Goal: Task Accomplishment & Management: Complete application form

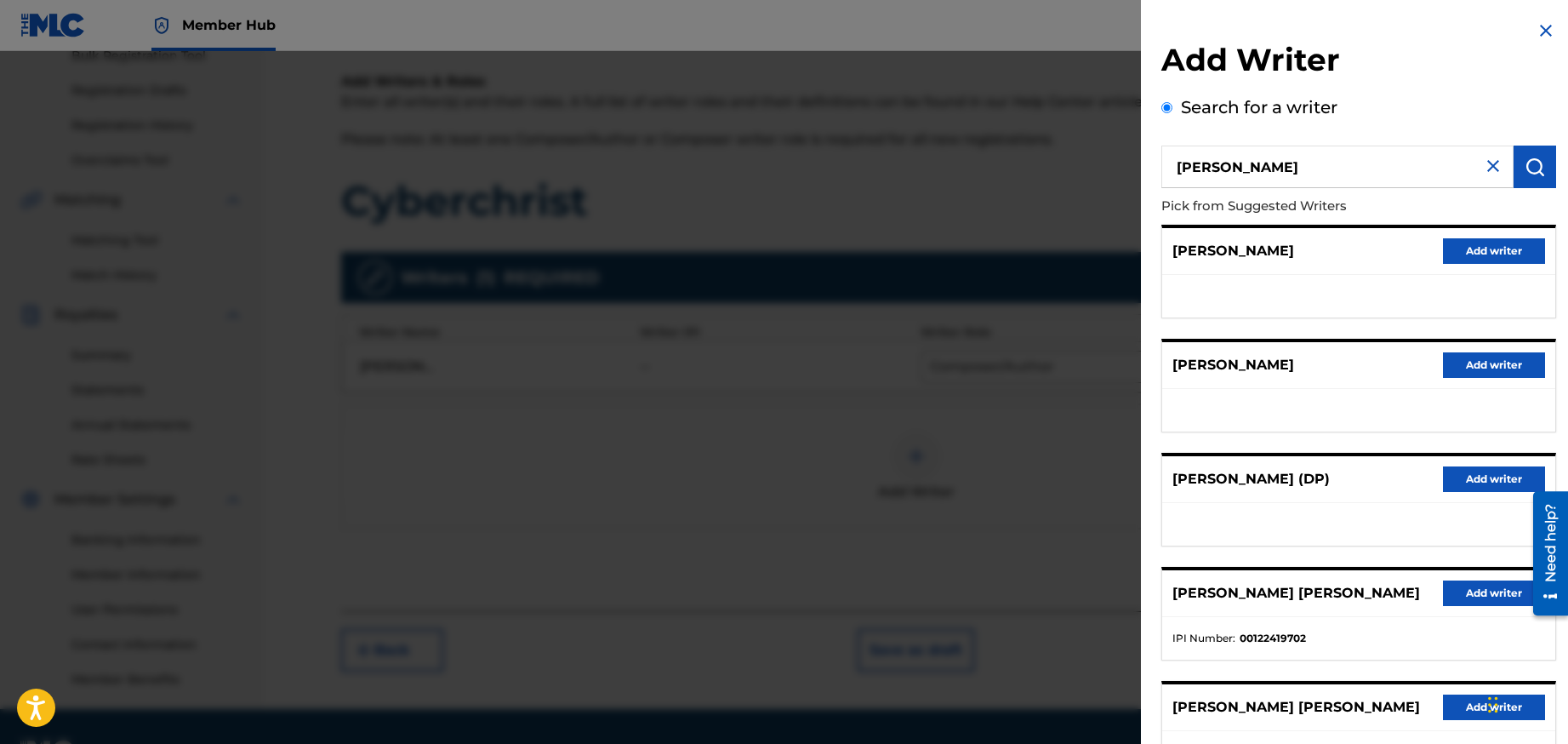
click at [1540, 25] on img at bounding box center [1546, 31] width 21 height 21
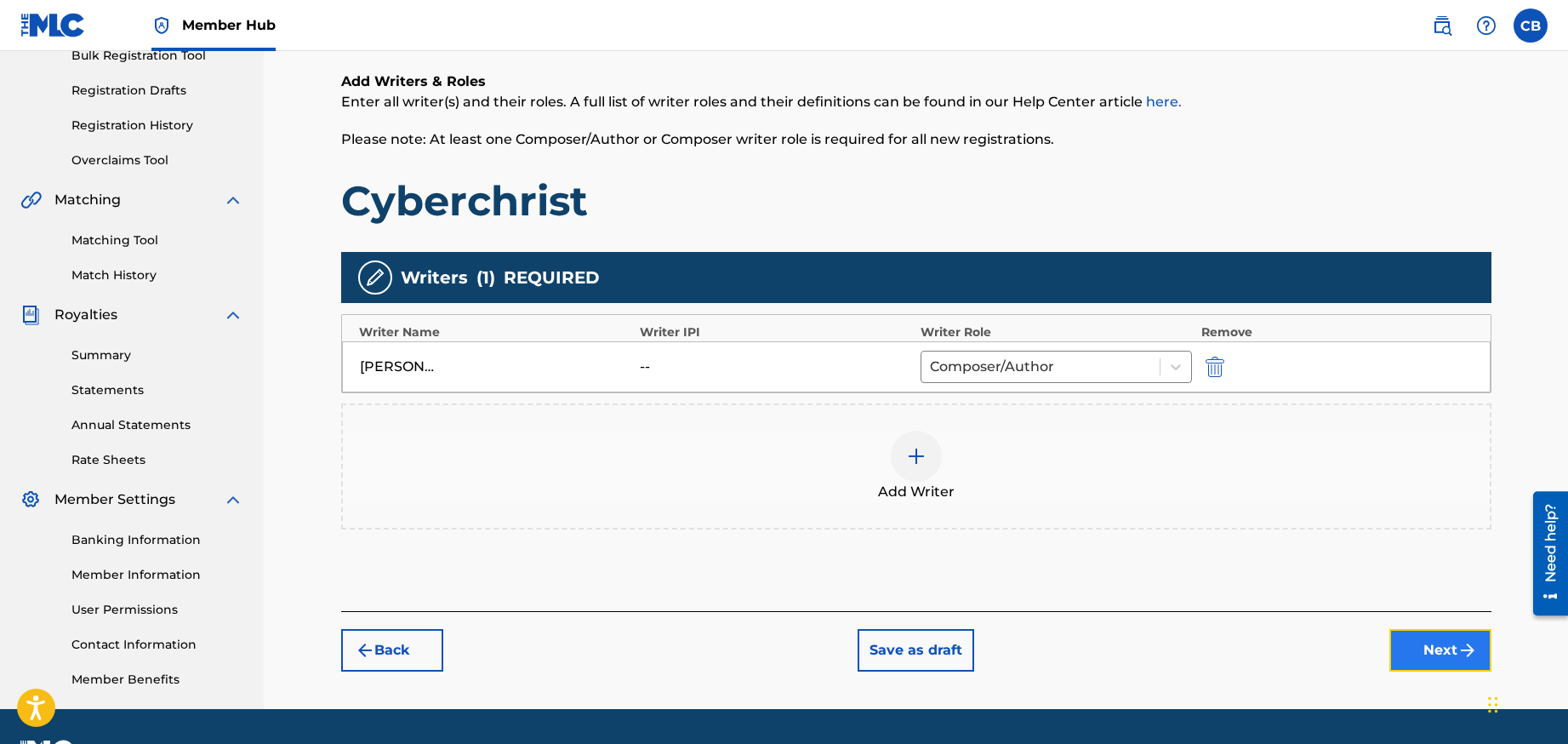
click at [1432, 648] on button "Next" at bounding box center [1440, 650] width 102 height 42
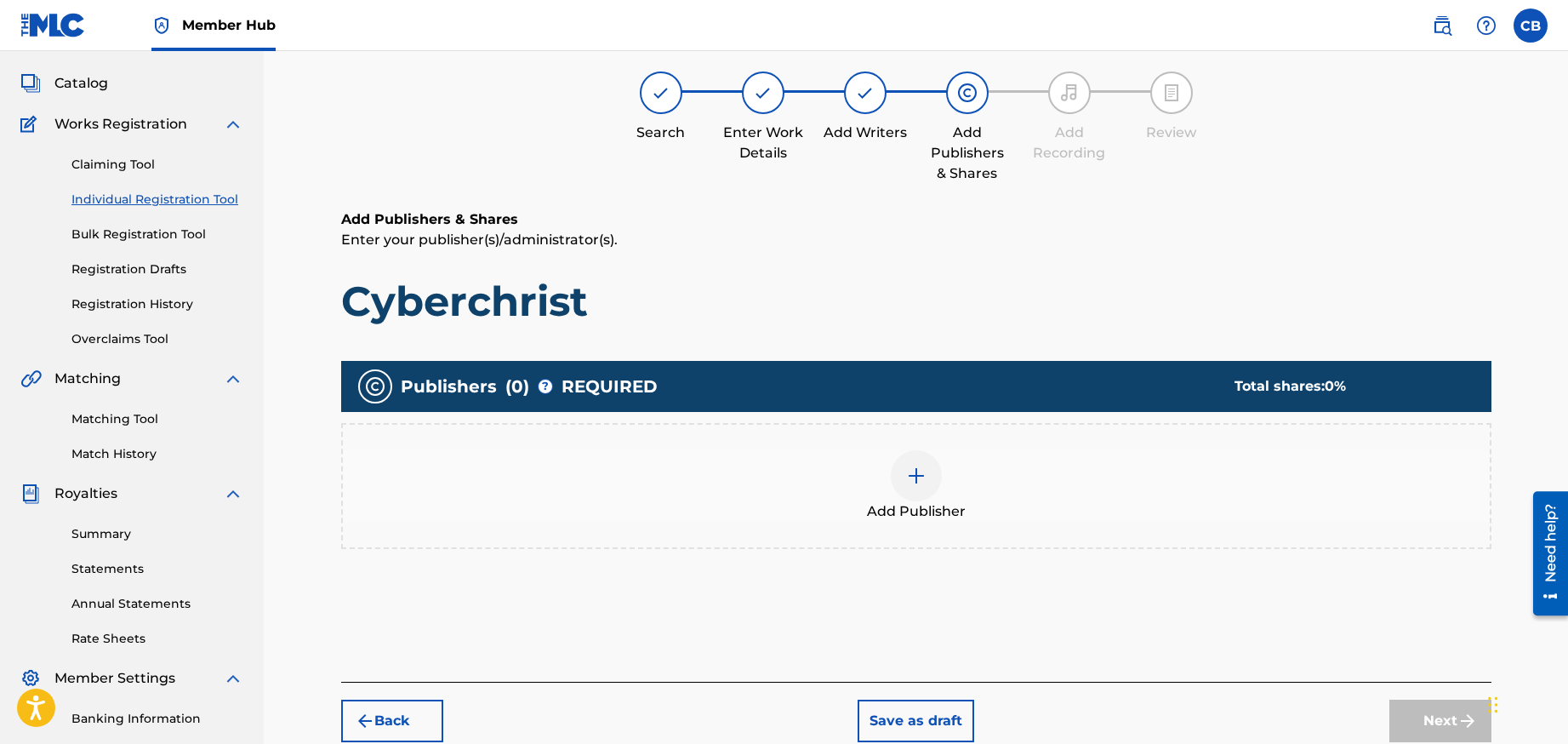
scroll to position [77, 0]
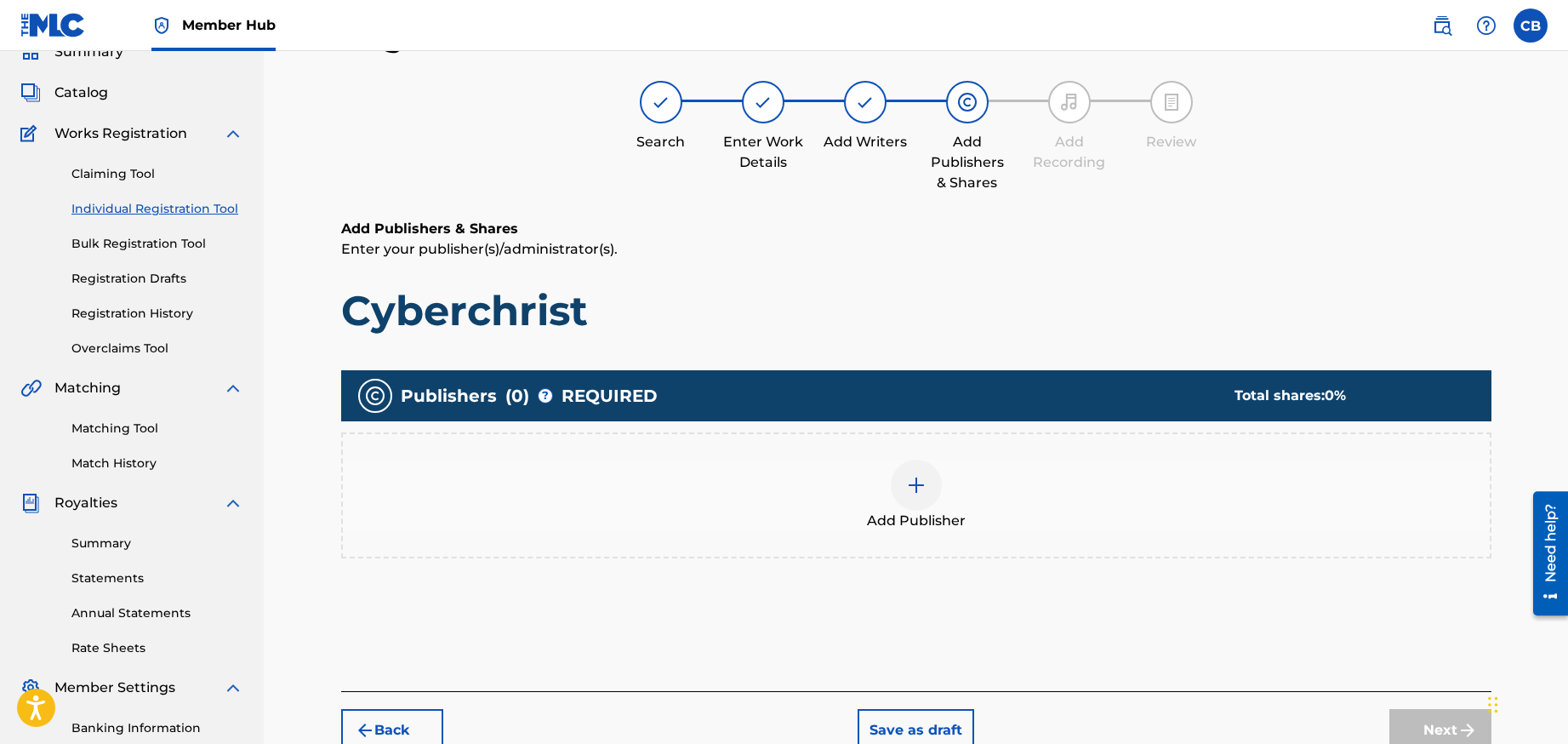
click at [916, 480] on img at bounding box center [917, 486] width 21 height 21
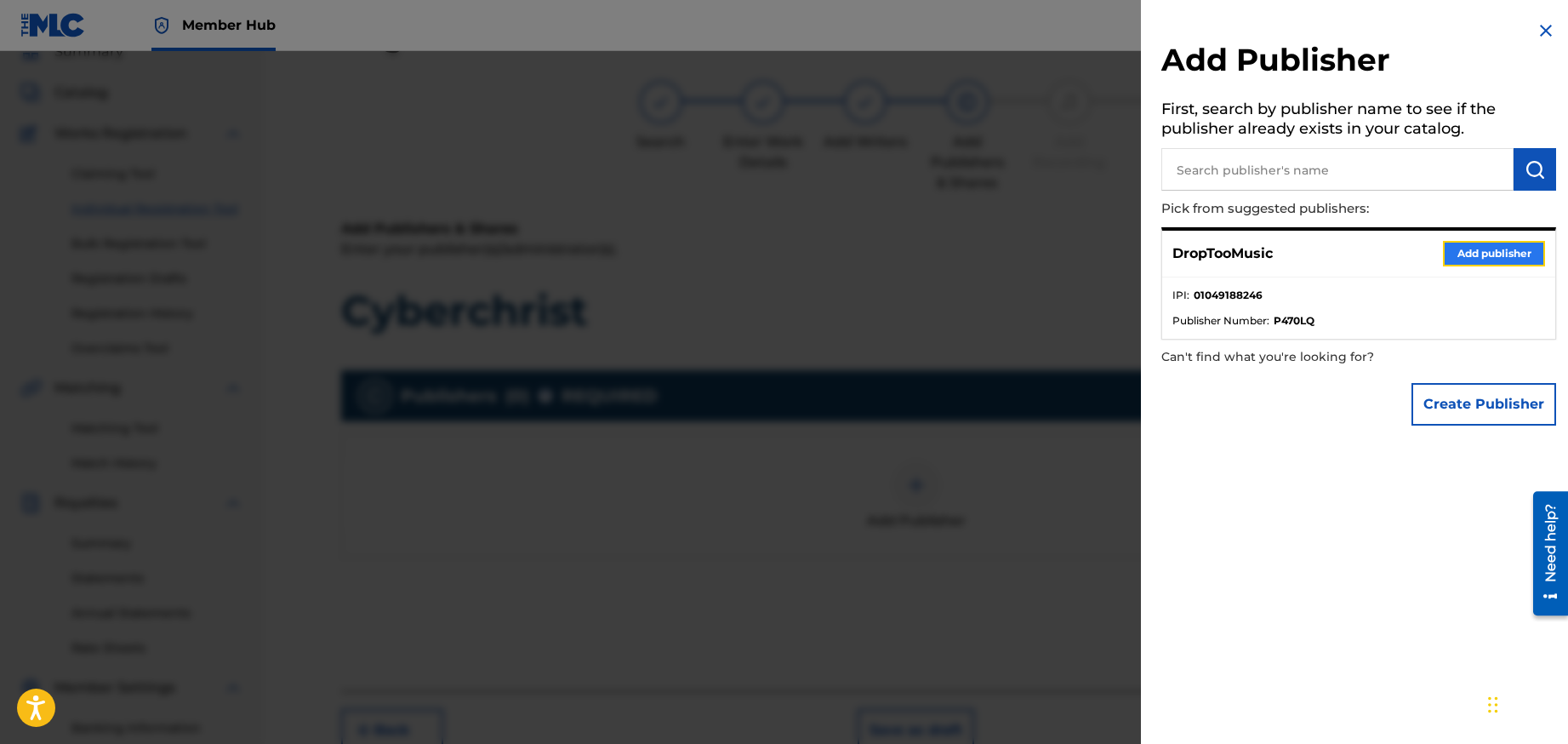
click at [1482, 251] on button "Add publisher" at bounding box center [1494, 254] width 102 height 26
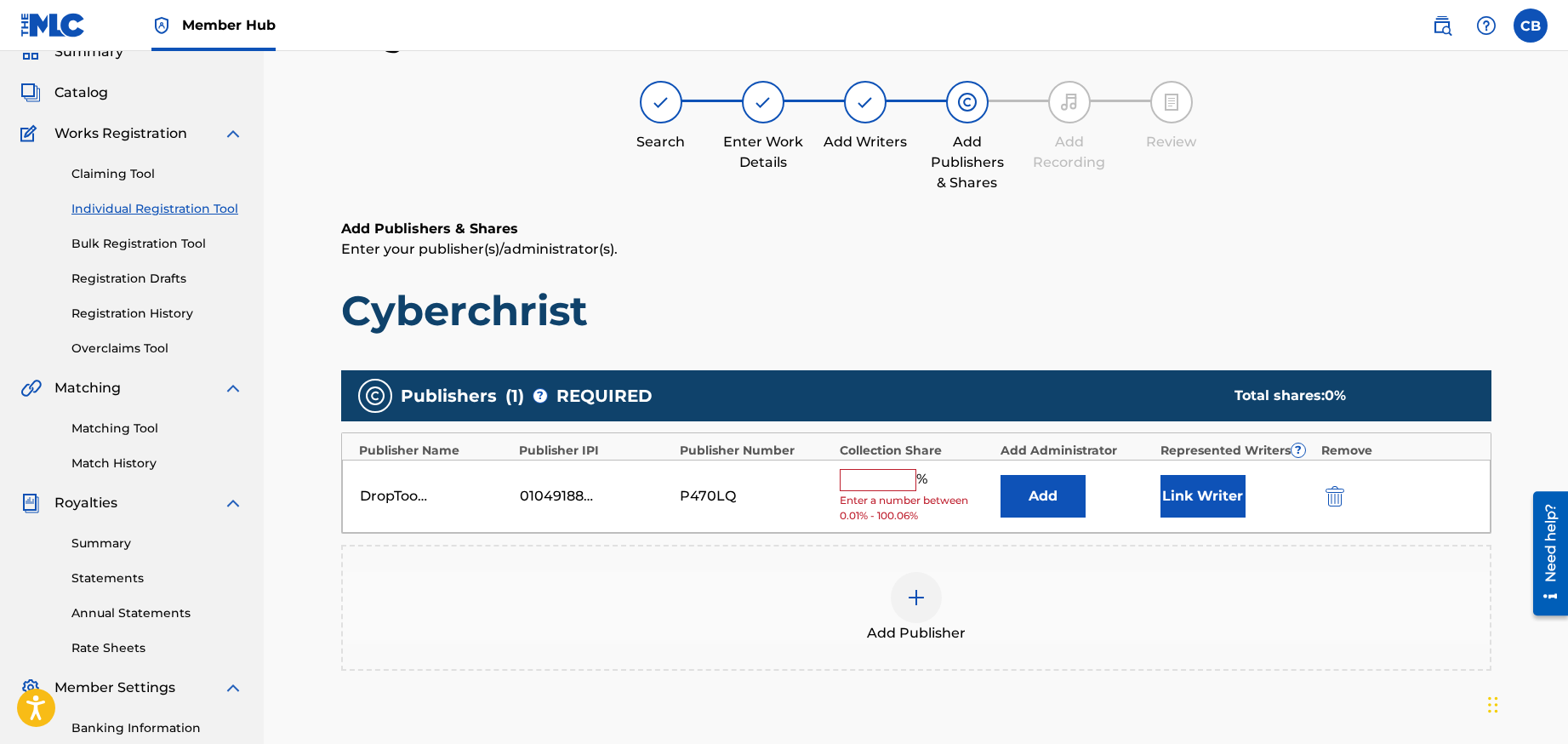
click at [876, 481] on input "text" at bounding box center [878, 480] width 77 height 22
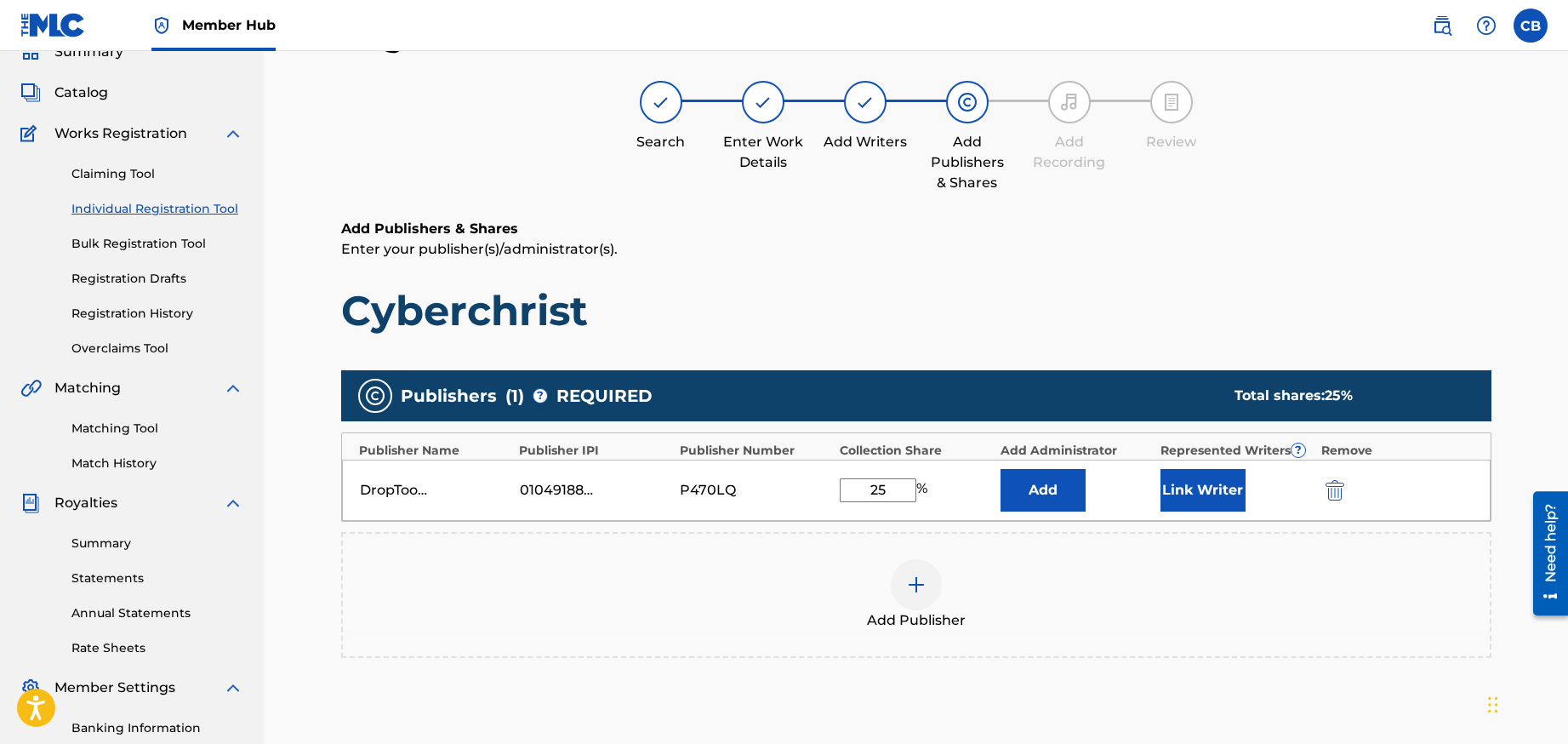
type input "25"
click at [963, 492] on div "25 %" at bounding box center [916, 491] width 151 height 24
click at [1217, 487] on button "Link Writer" at bounding box center [1202, 490] width 85 height 42
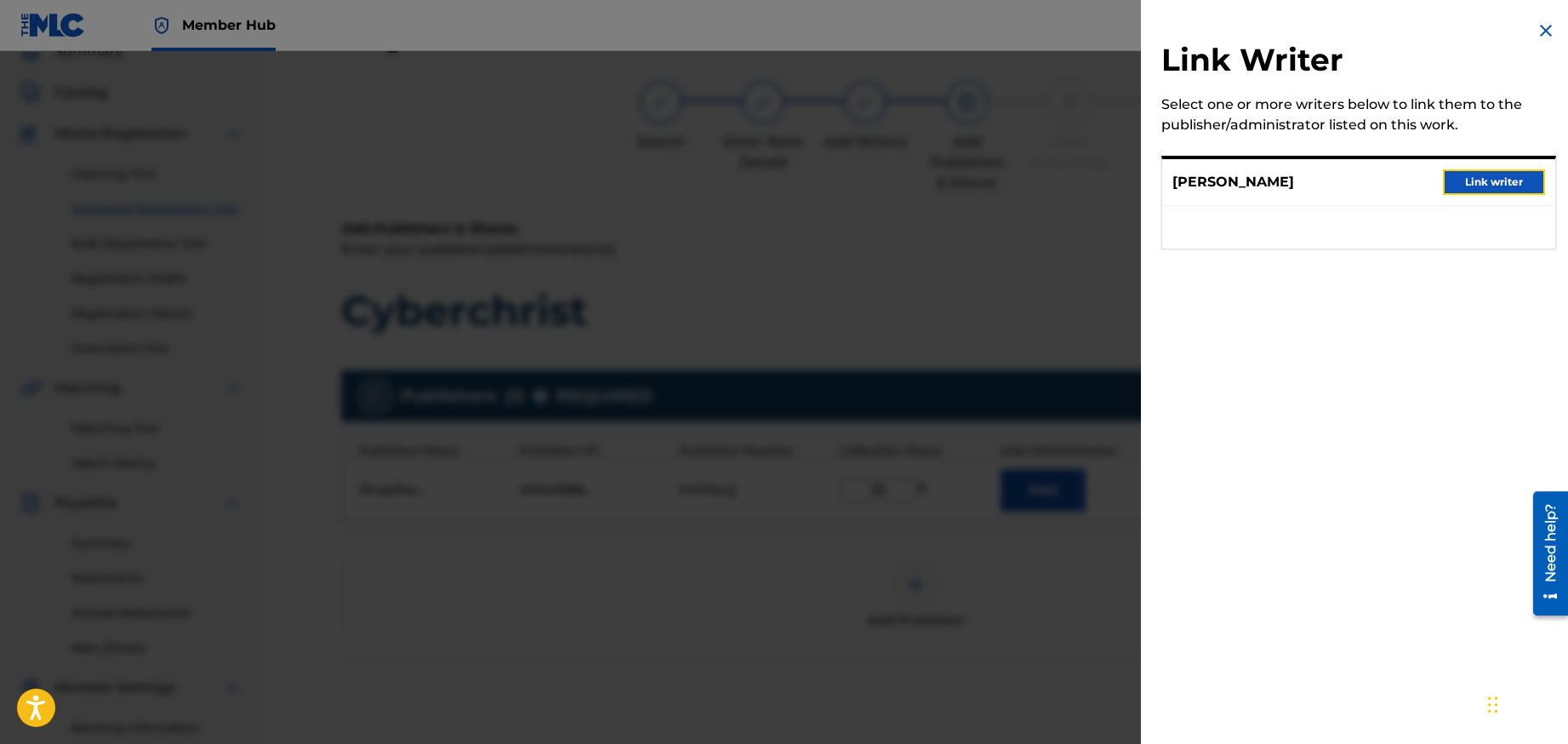
click at [1490, 181] on button "Link writer" at bounding box center [1494, 183] width 102 height 26
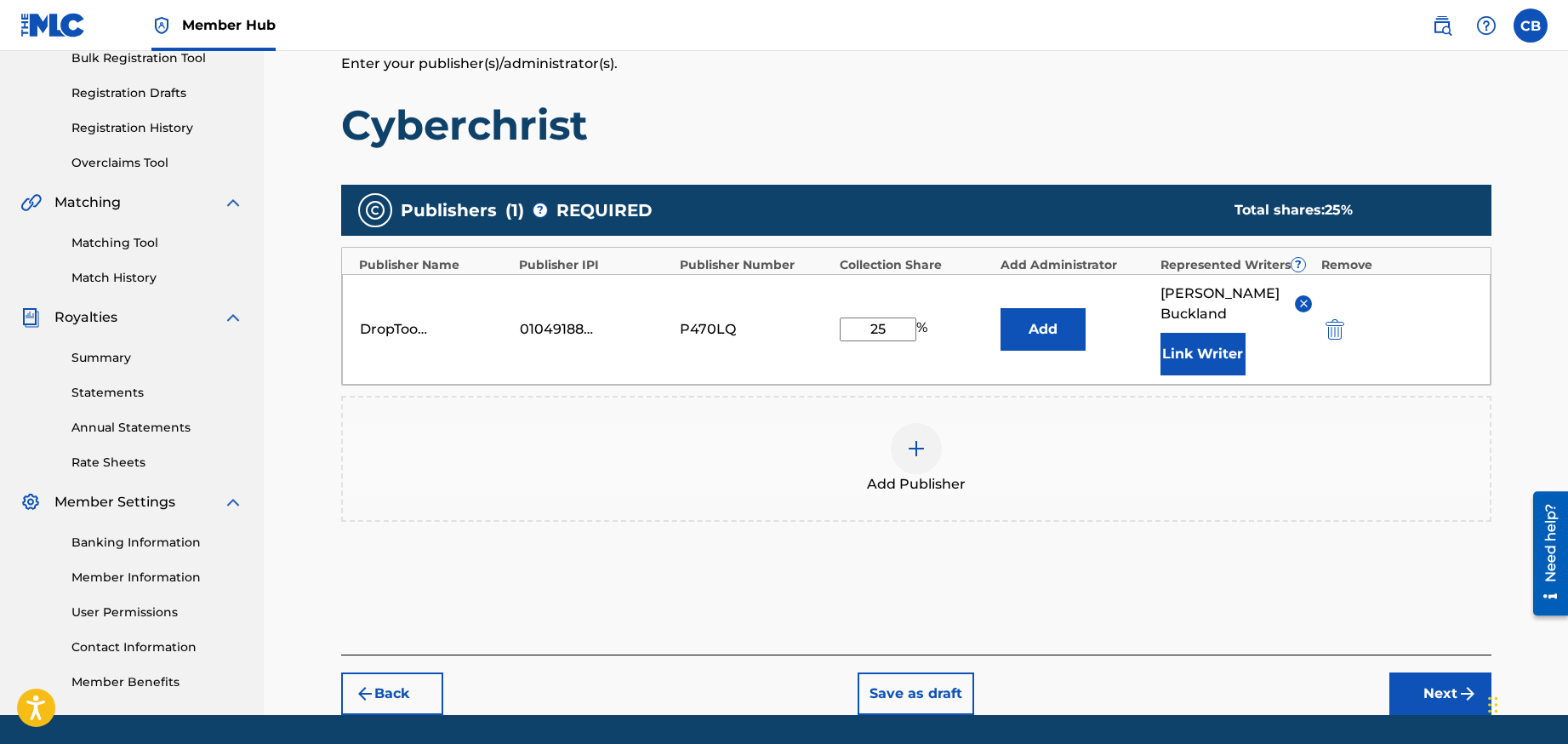
scroll to position [315, 0]
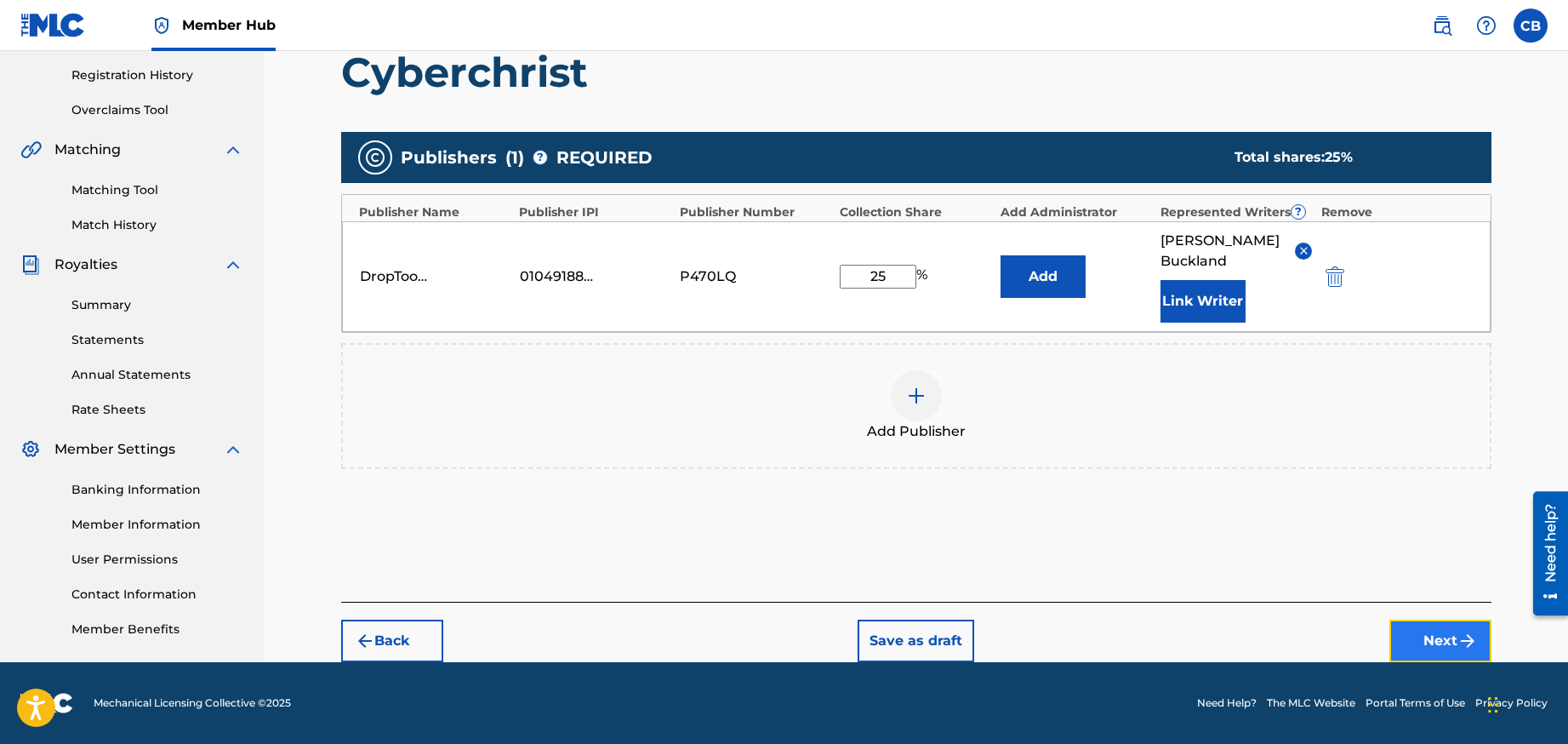
click at [1435, 633] on button "Next" at bounding box center [1440, 641] width 102 height 42
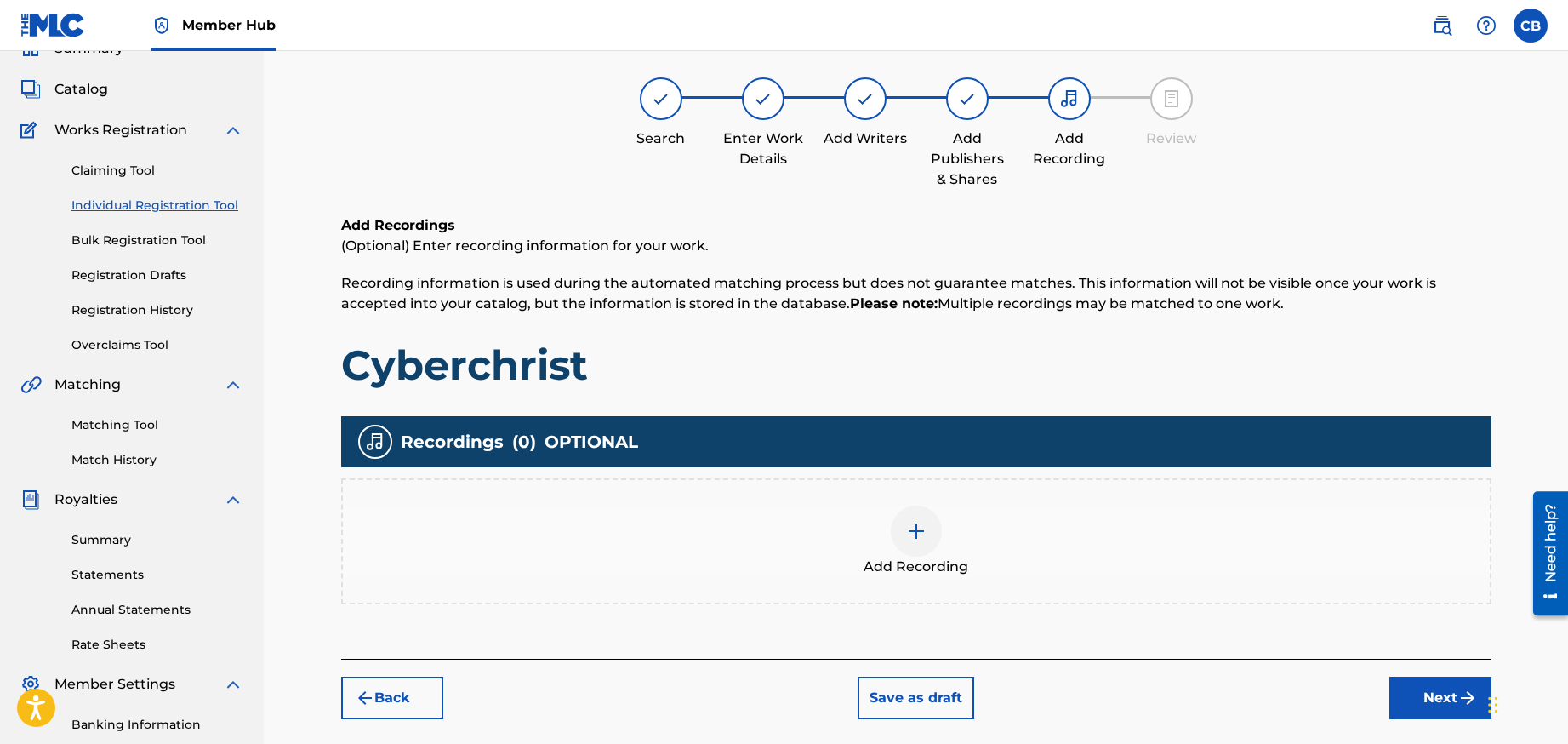
scroll to position [77, 0]
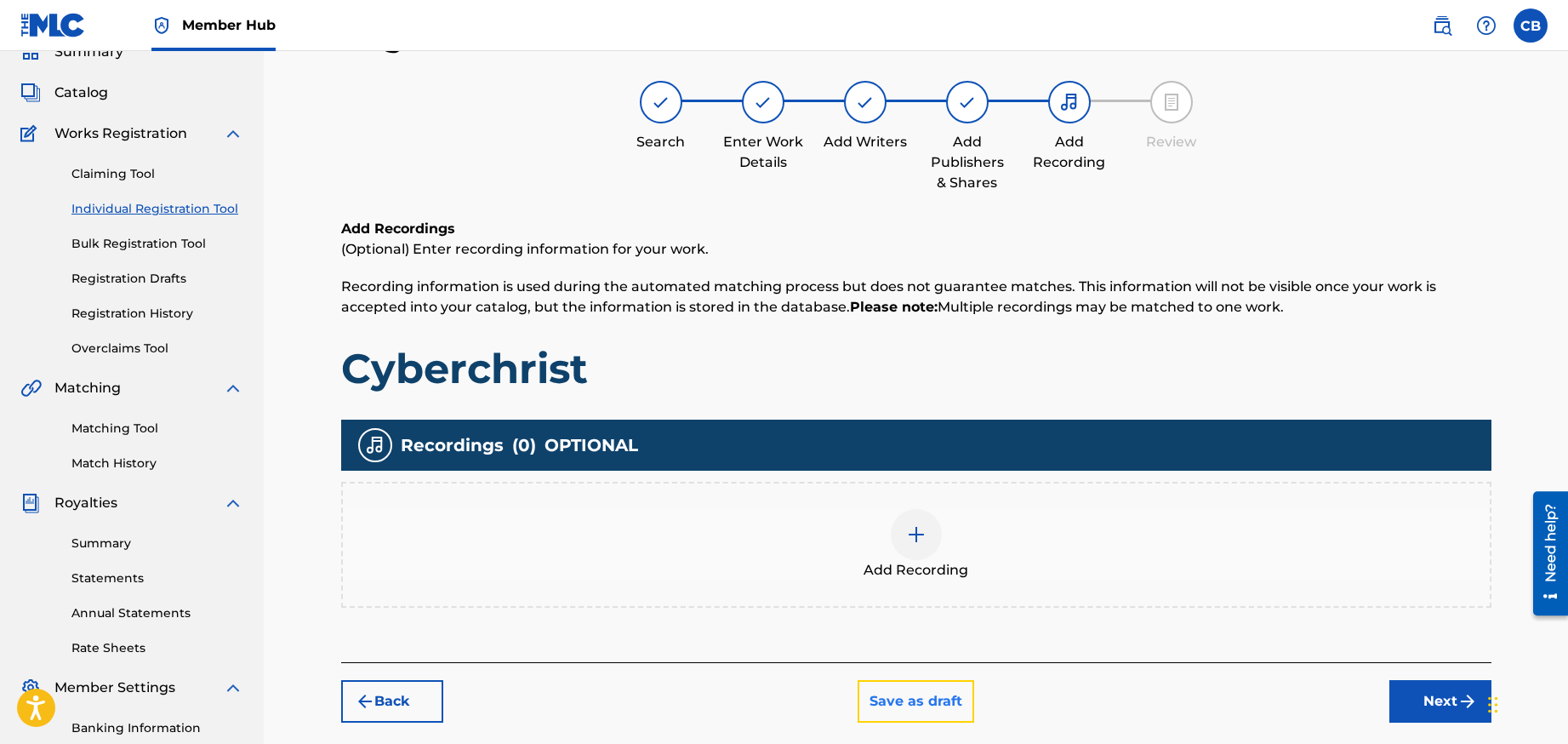
click at [906, 702] on button "Save as draft" at bounding box center [916, 701] width 116 height 42
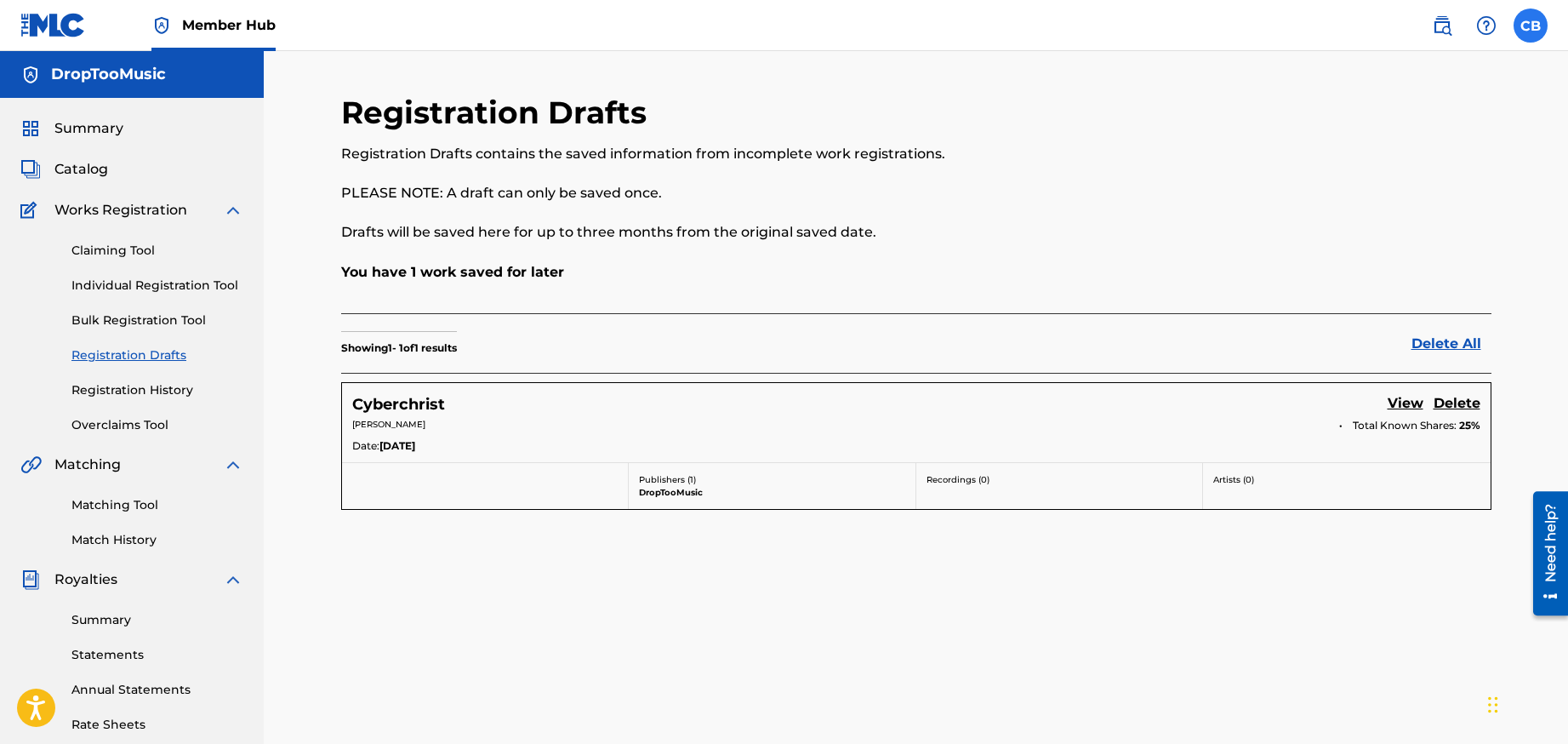
click at [1533, 27] on label at bounding box center [1531, 26] width 34 height 34
click at [1530, 26] on input "CB [PERSON_NAME] [PERSON_NAME][EMAIL_ADDRESS][DOMAIN_NAME] Notification Prefere…" at bounding box center [1530, 26] width 0 height 0
click at [1364, 242] on p "Log out" at bounding box center [1366, 241] width 40 height 16
click at [1530, 26] on input "CB [PERSON_NAME] [PERSON_NAME][EMAIL_ADDRESS][DOMAIN_NAME] Notification Prefere…" at bounding box center [1530, 26] width 0 height 0
